Goal: Information Seeking & Learning: Learn about a topic

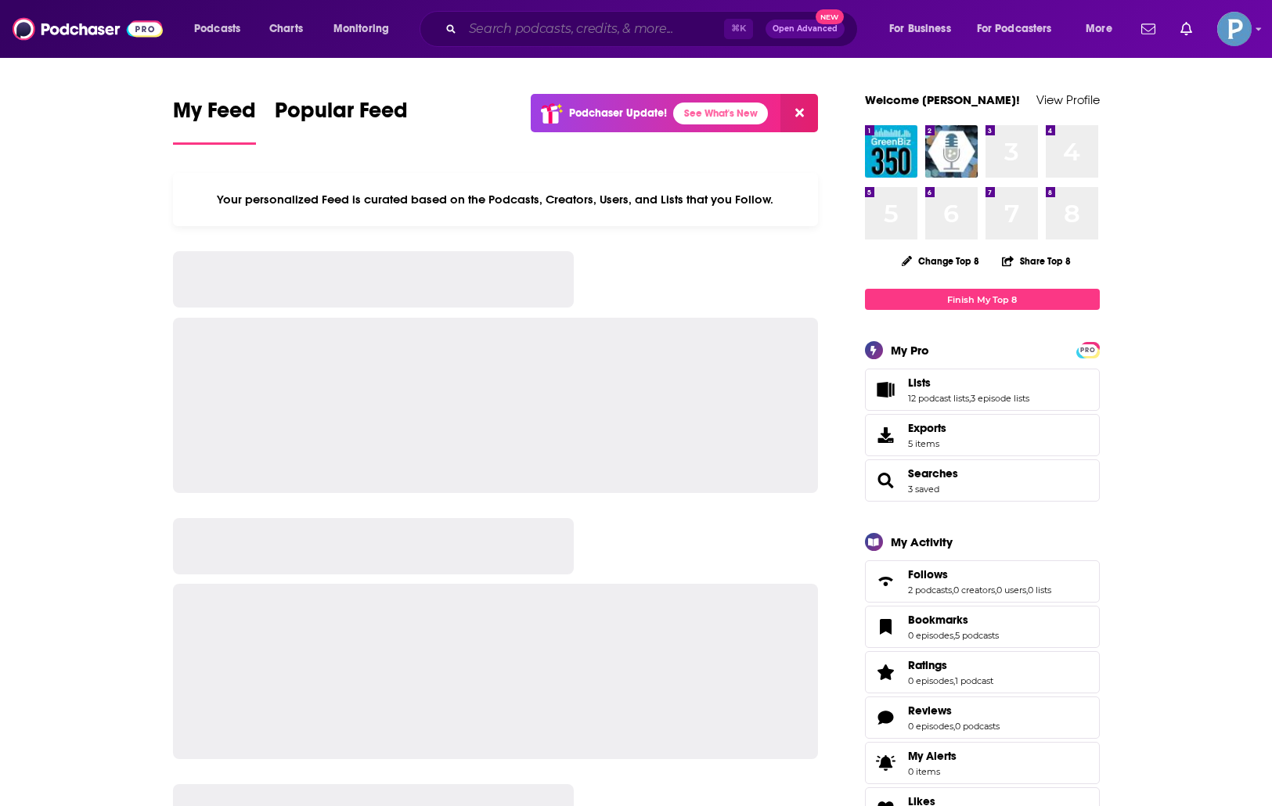
click at [603, 34] on input "Search podcasts, credits, & more..." at bounding box center [594, 28] width 262 height 25
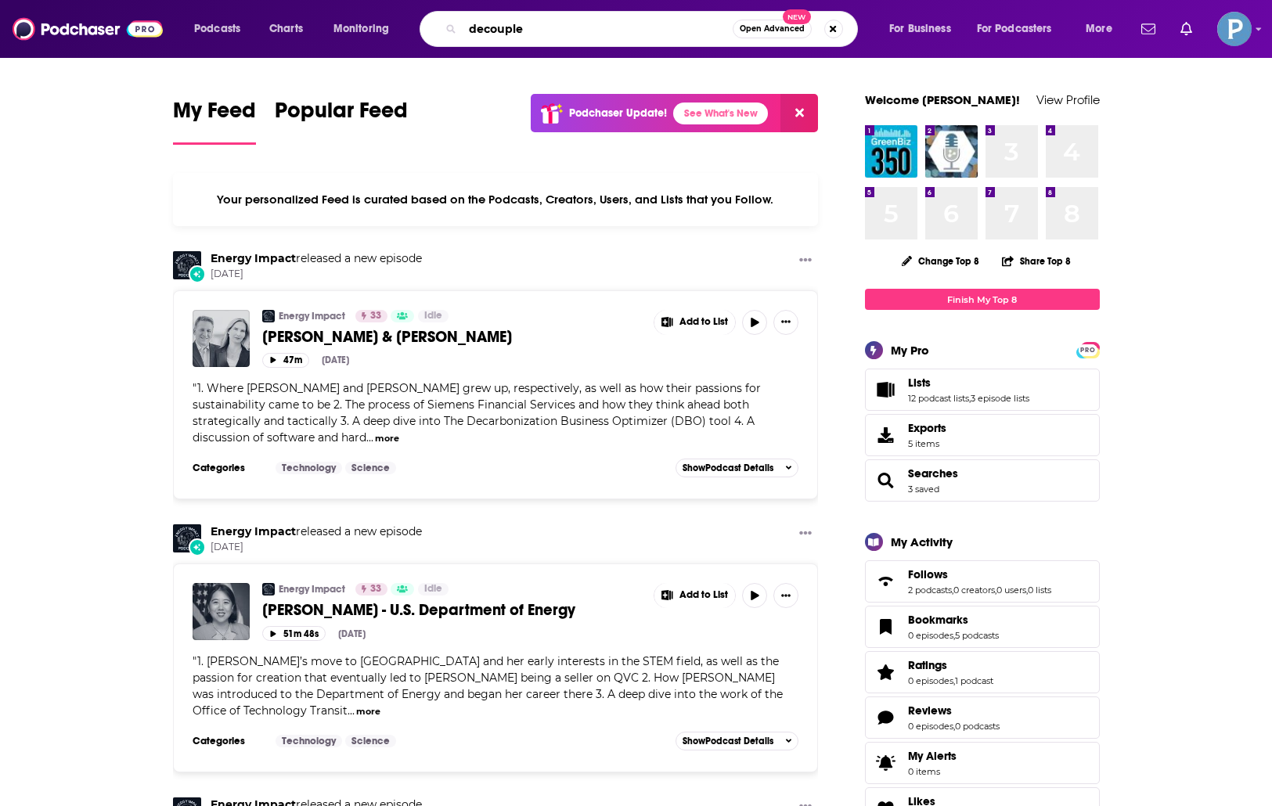
type input "decouple"
click at [586, 38] on input "decouple" at bounding box center [598, 28] width 270 height 25
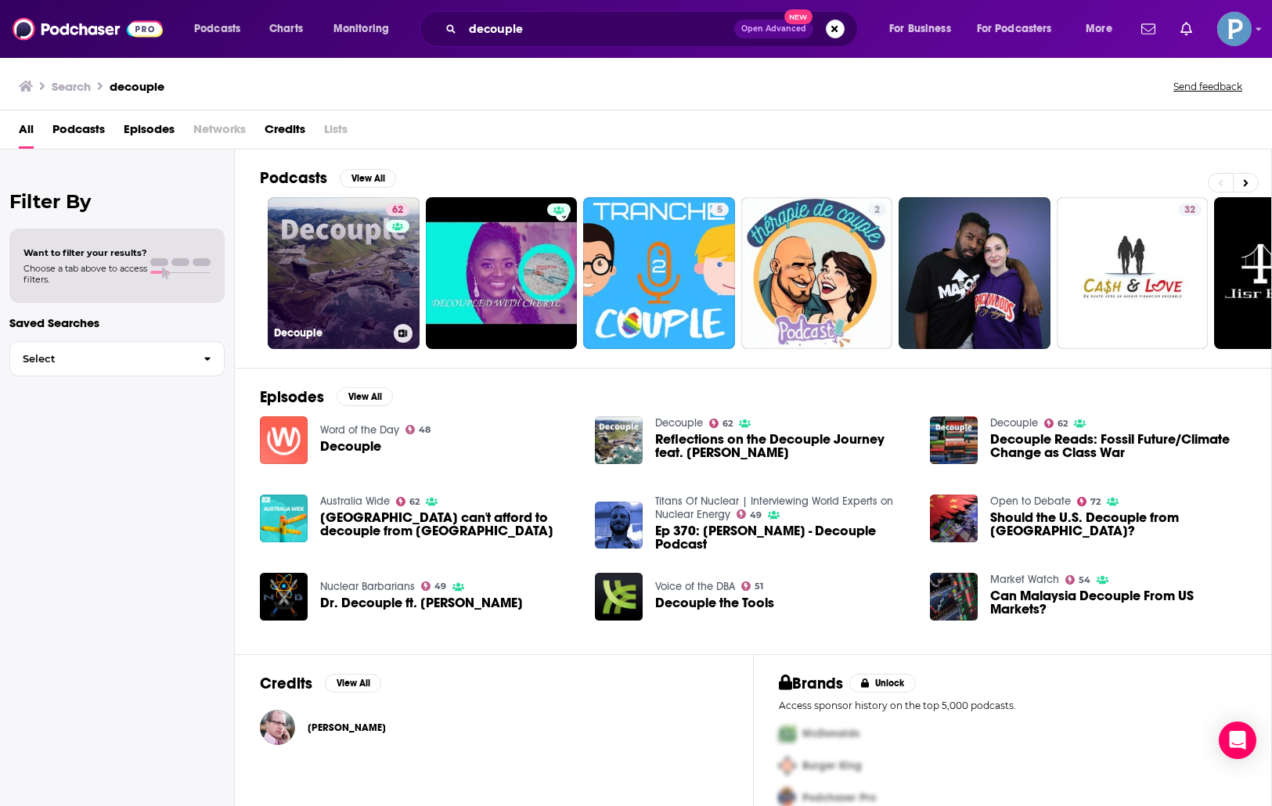
click at [389, 283] on div "62" at bounding box center [399, 264] width 27 height 121
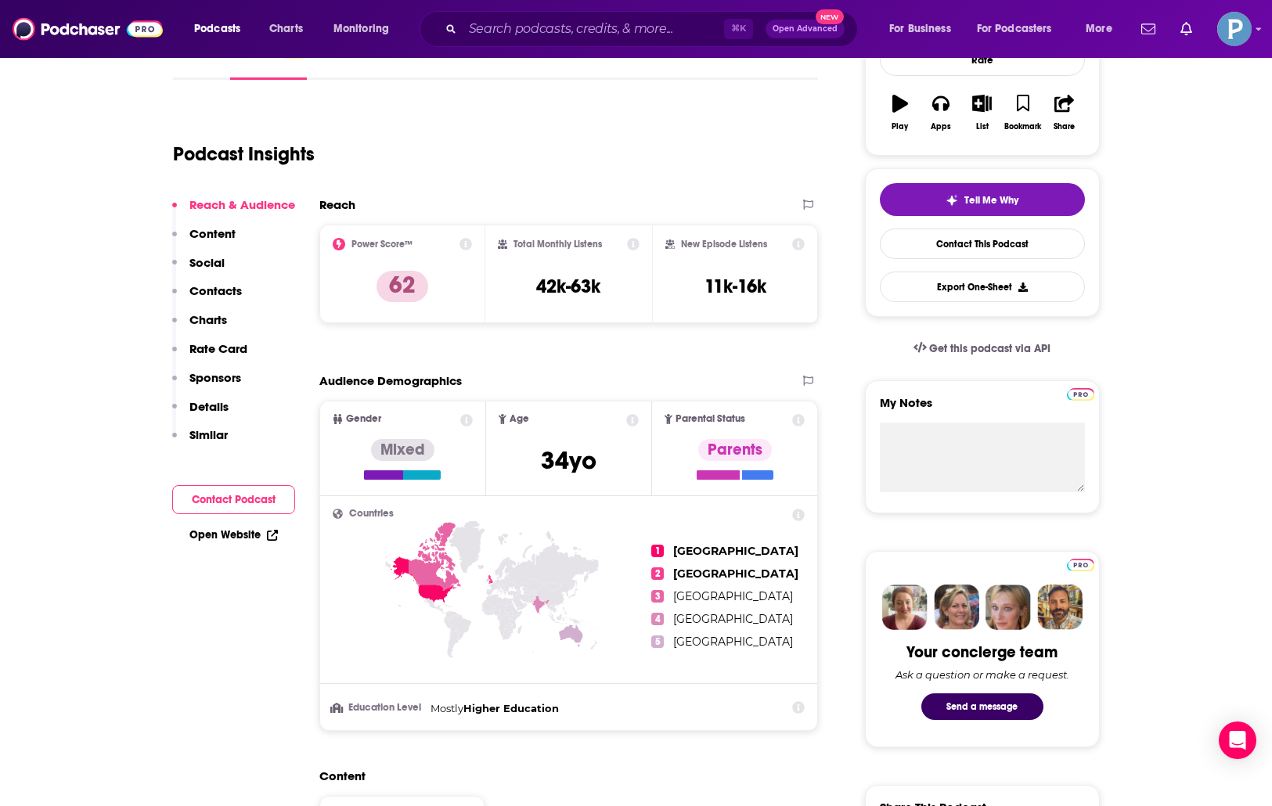
scroll to position [257, 0]
